Goal: Transaction & Acquisition: Purchase product/service

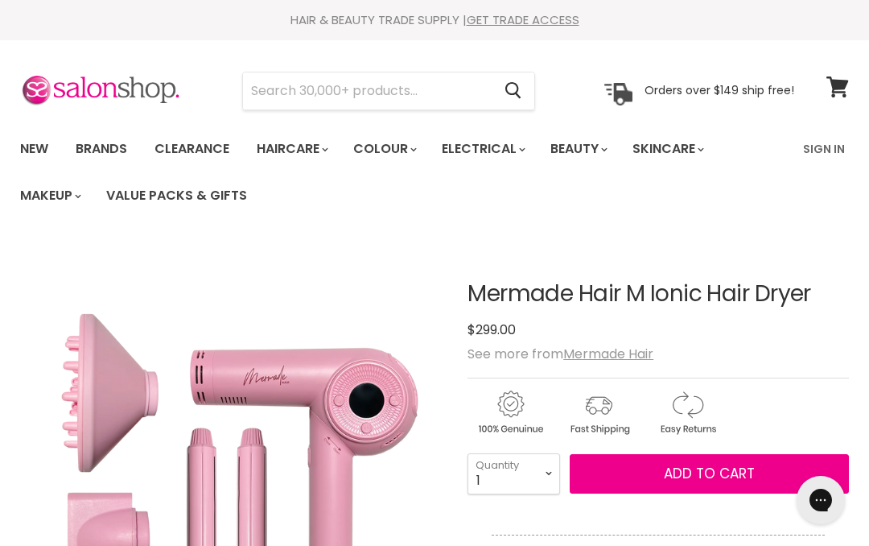
click at [97, 144] on link "Brands" at bounding box center [102, 149] width 76 height 34
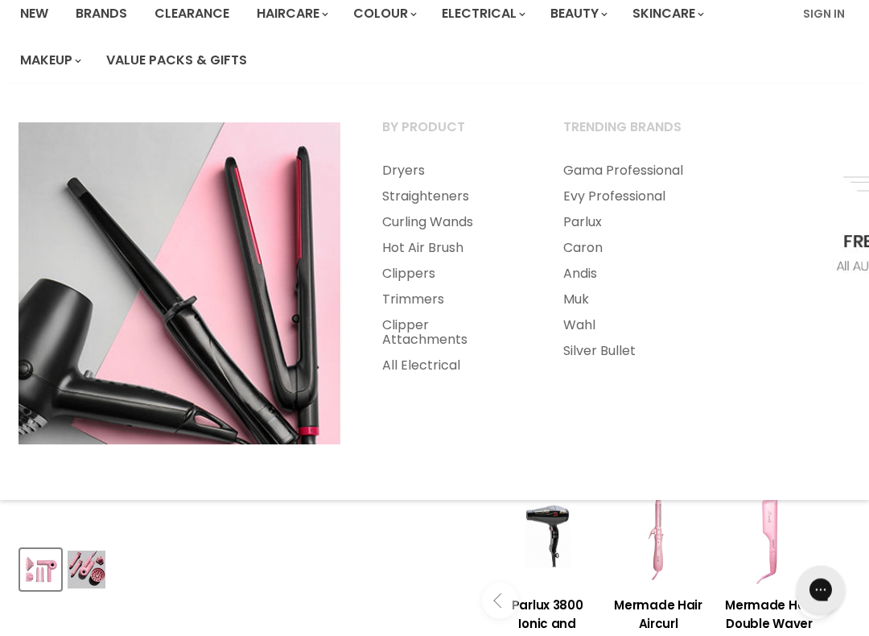
scroll to position [135, 0]
click at [388, 192] on link "Straighteners" at bounding box center [451, 196] width 178 height 26
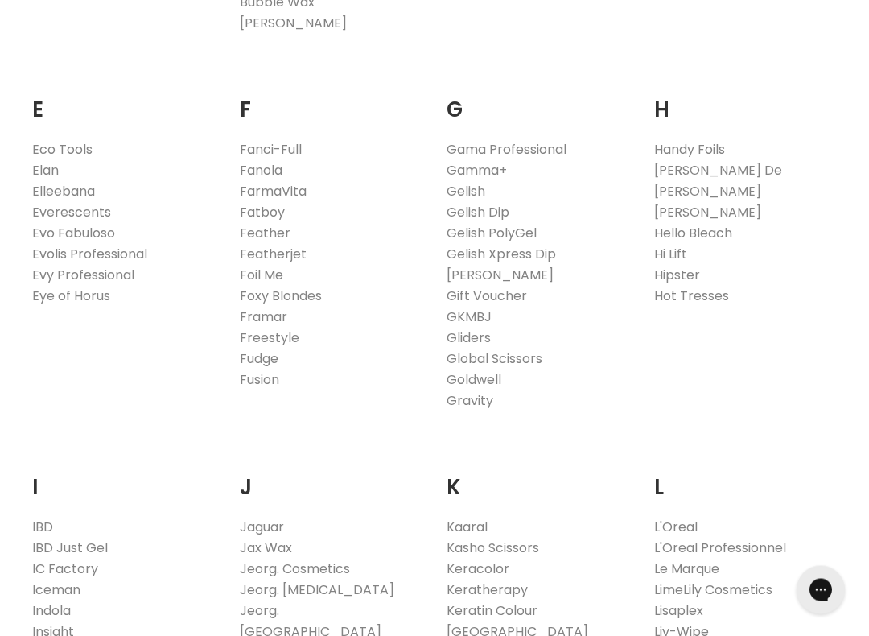
scroll to position [1006, 0]
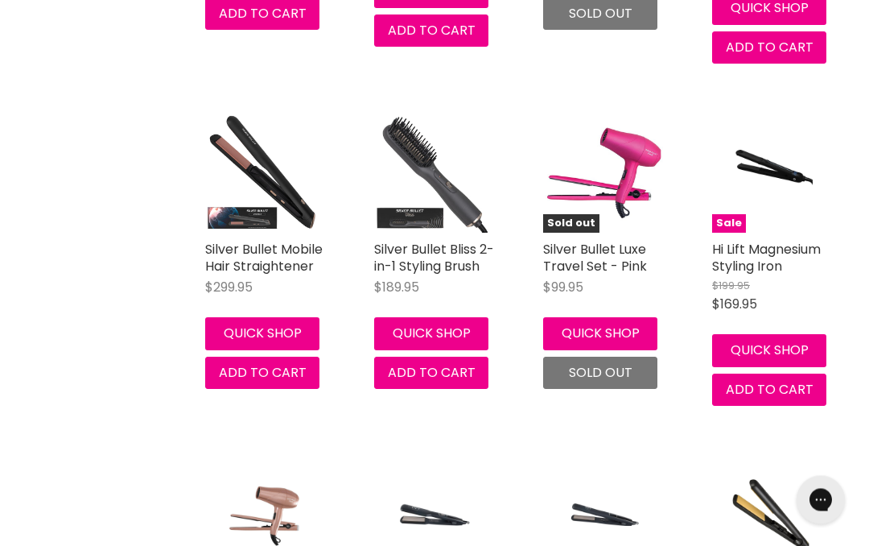
scroll to position [2170, 0]
click at [232, 252] on link "Silver Bullet Mobile Hair Straightener" at bounding box center [263, 257] width 117 height 35
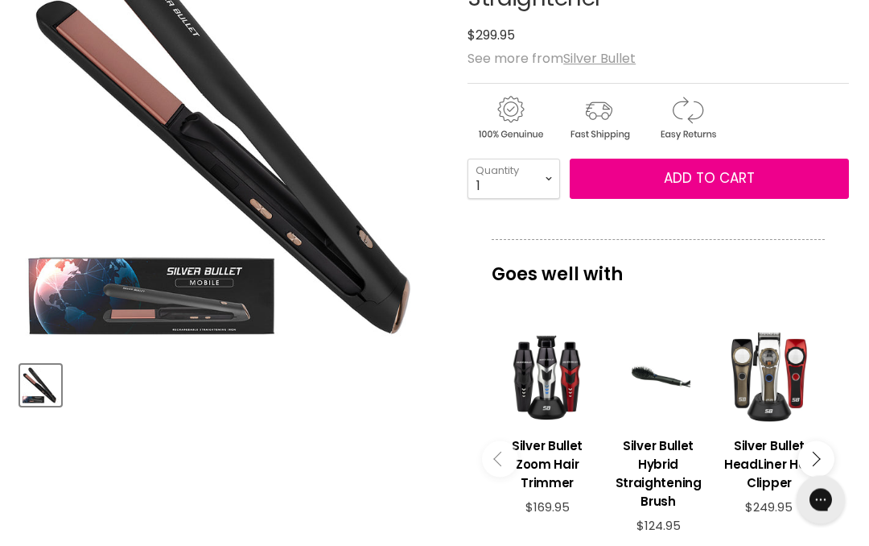
scroll to position [319, 0]
